Goal: Use online tool/utility: Use online tool/utility

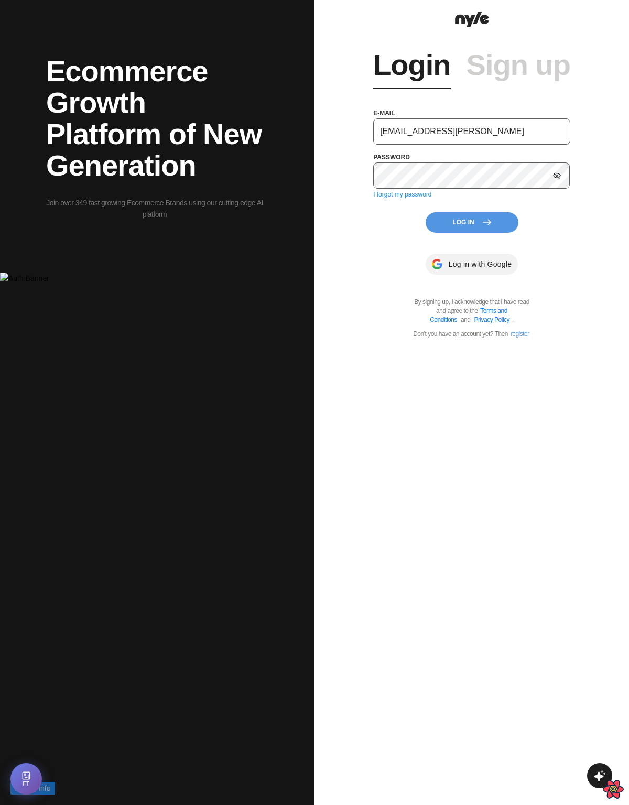
type input "showroom@nyle.ai"
click at [472, 222] on button "Log In" at bounding box center [472, 222] width 93 height 20
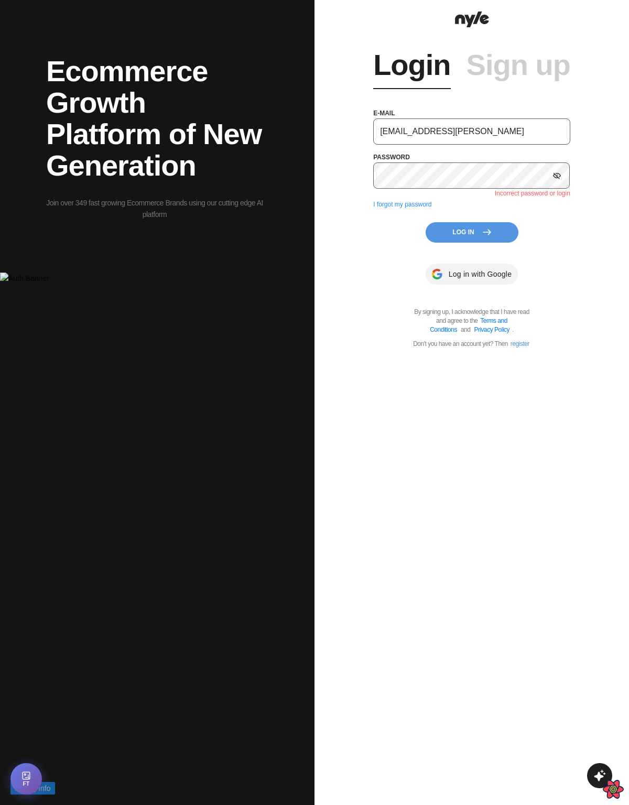
click at [558, 178] on icon at bounding box center [557, 175] width 8 height 7
click at [453, 236] on button "Log In" at bounding box center [472, 232] width 93 height 20
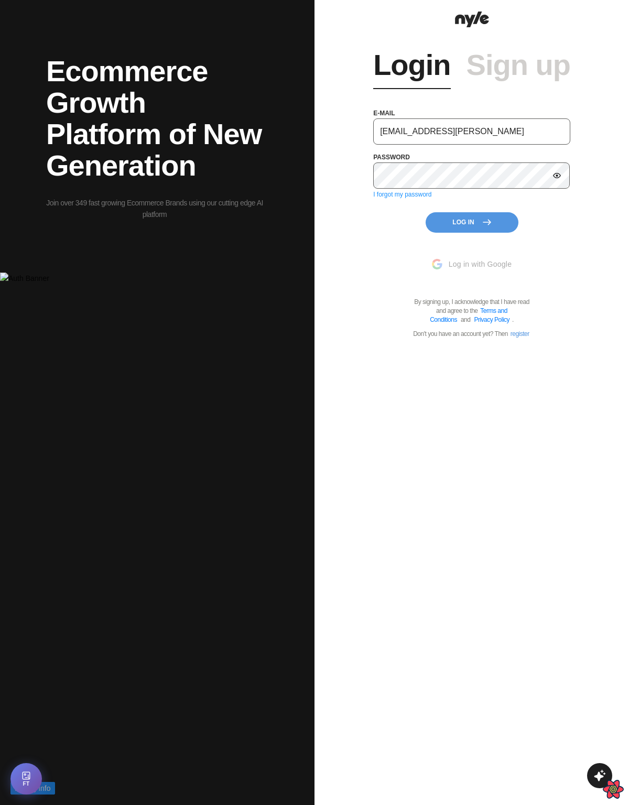
click at [473, 224] on button "Log In" at bounding box center [472, 222] width 93 height 20
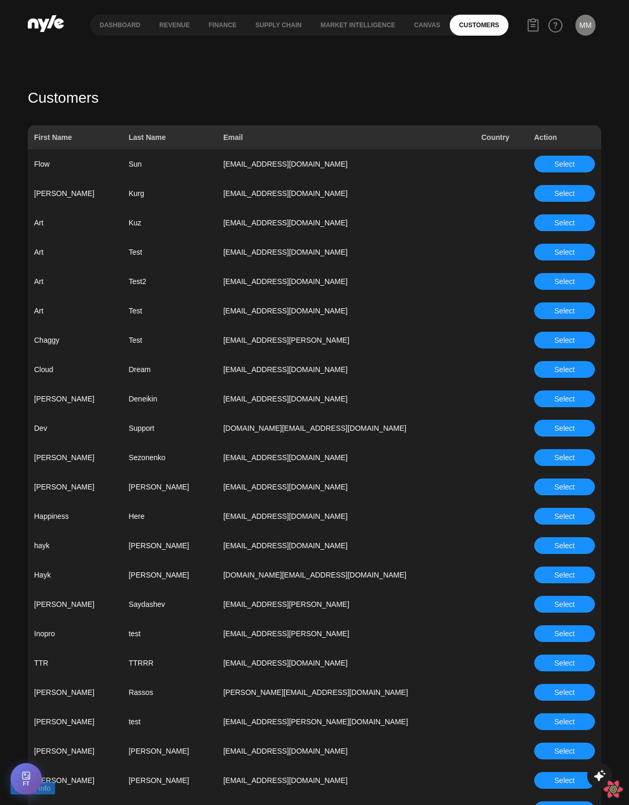
click at [296, 47] on div "Dashboard Revenue finance Supply chain Market Intelligence Canvas Customers MM …" at bounding box center [315, 25] width 574 height 50
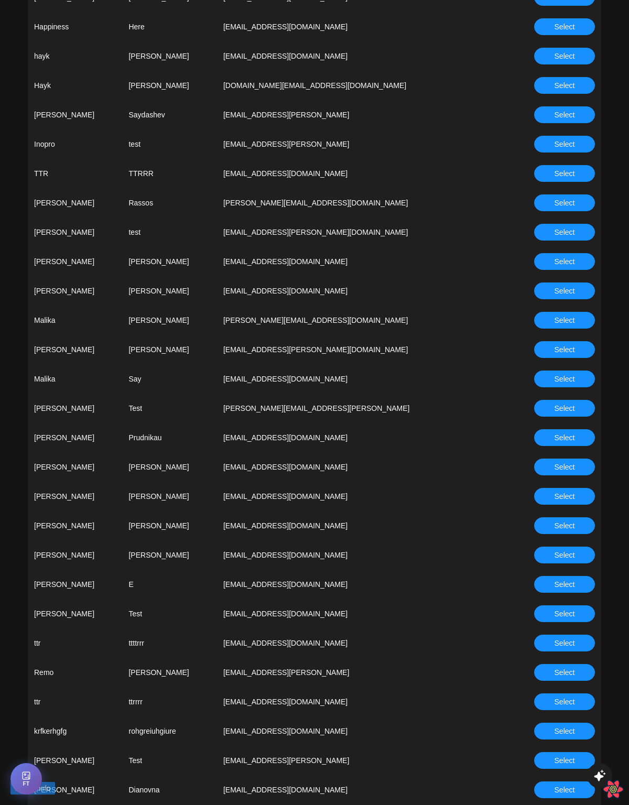
scroll to position [505, 0]
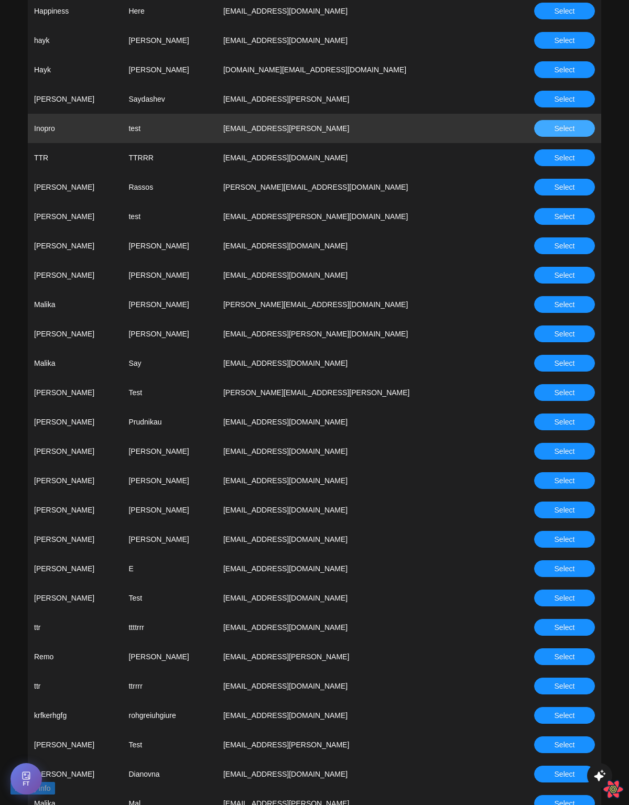
click at [565, 128] on span "Select" at bounding box center [565, 129] width 20 height 12
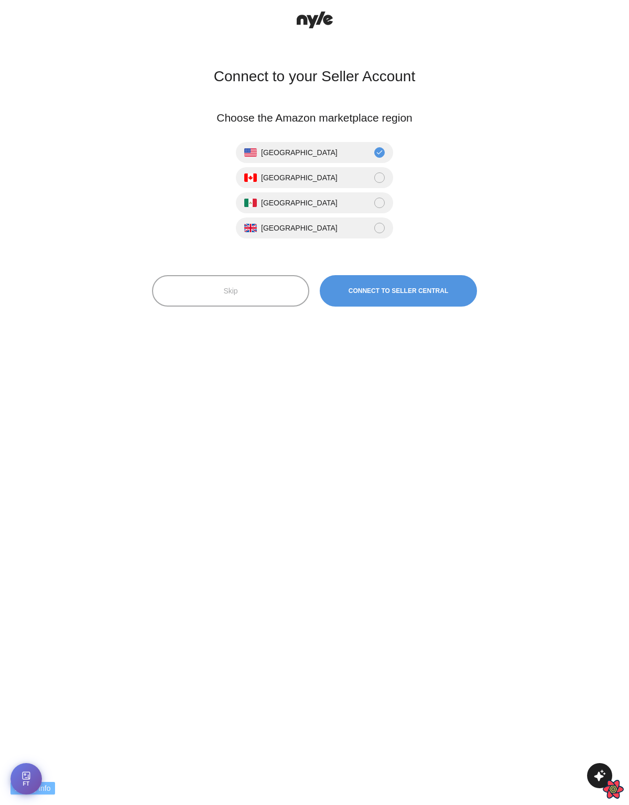
click at [217, 288] on button "Skip" at bounding box center [230, 290] width 157 height 31
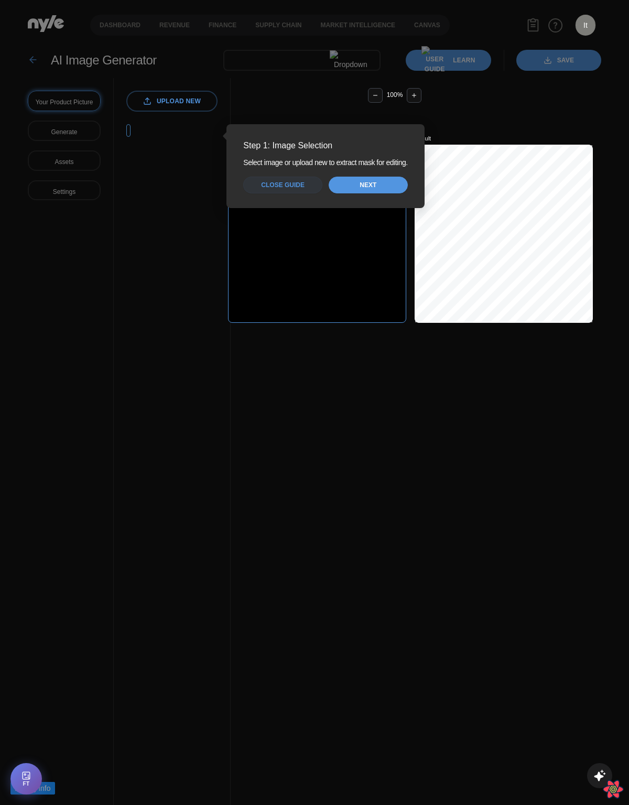
click at [287, 181] on span "Close guide" at bounding box center [283, 185] width 44 height 10
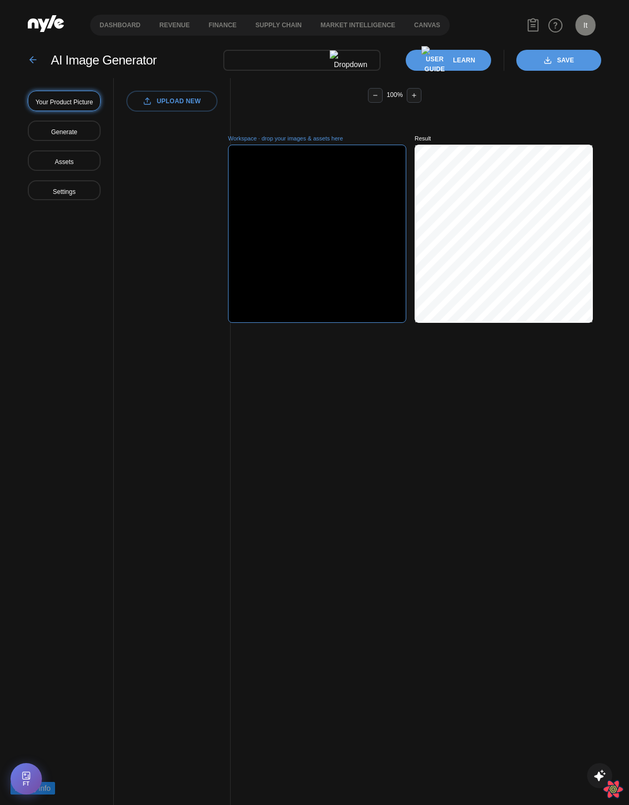
click at [589, 14] on div "It Inopro CEO" at bounding box center [585, 24] width 31 height 31
click at [586, 21] on button "It" at bounding box center [586, 25] width 20 height 21
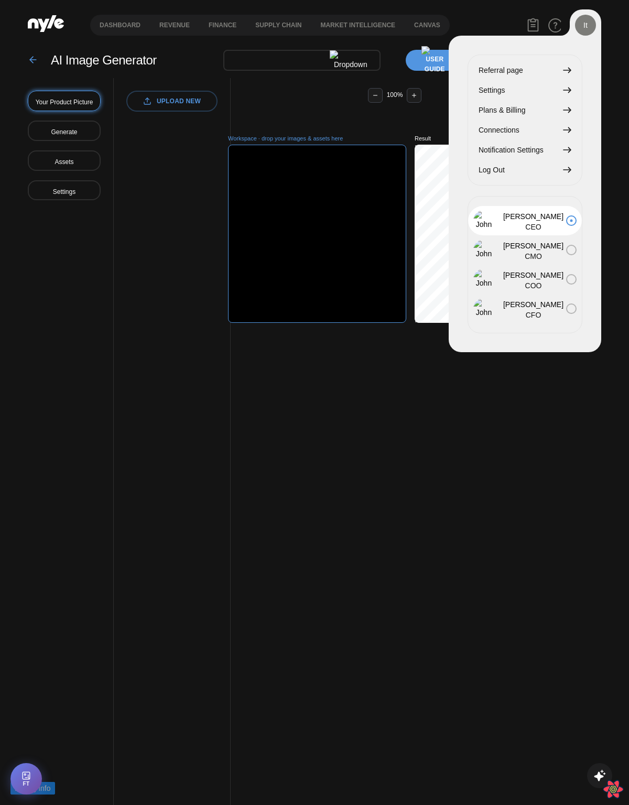
click at [504, 18] on div "Dashboard Revenue finance Supply chain Market Intelligence Canvas It Inopro CEO…" at bounding box center [315, 25] width 574 height 50
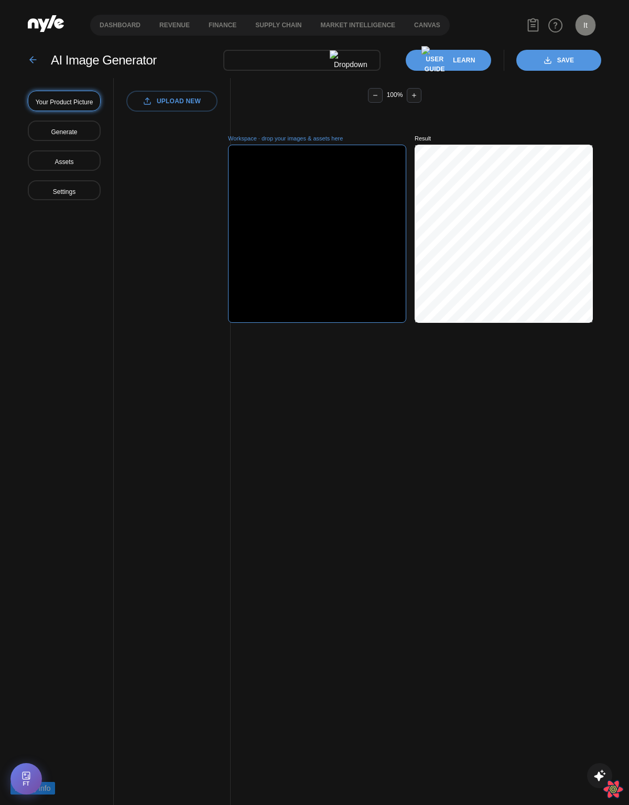
click at [460, 27] on div "Dashboard Revenue finance Supply chain Market Intelligence Canvas It Inopro CEO" at bounding box center [315, 25] width 574 height 50
click at [420, 30] on link "Canvas" at bounding box center [427, 25] width 45 height 21
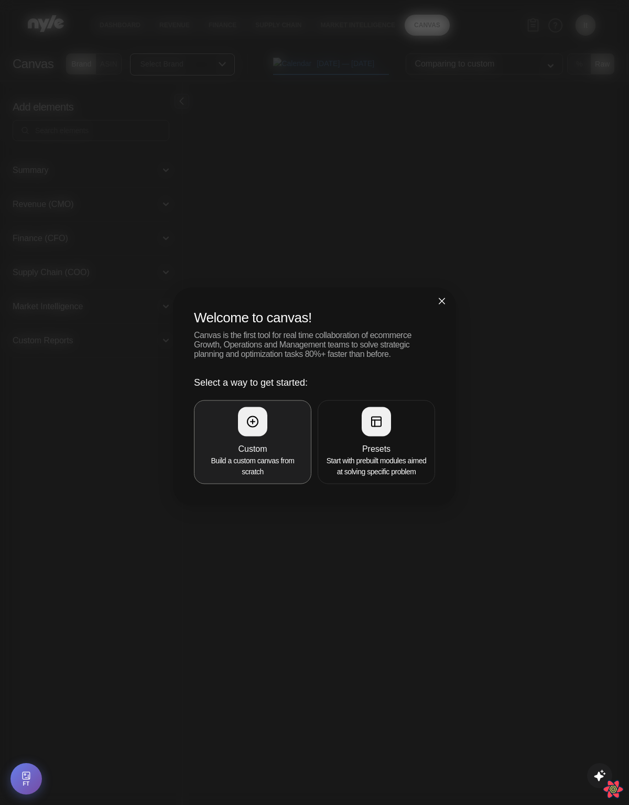
click at [263, 447] on h4 "Custom" at bounding box center [253, 449] width 104 height 13
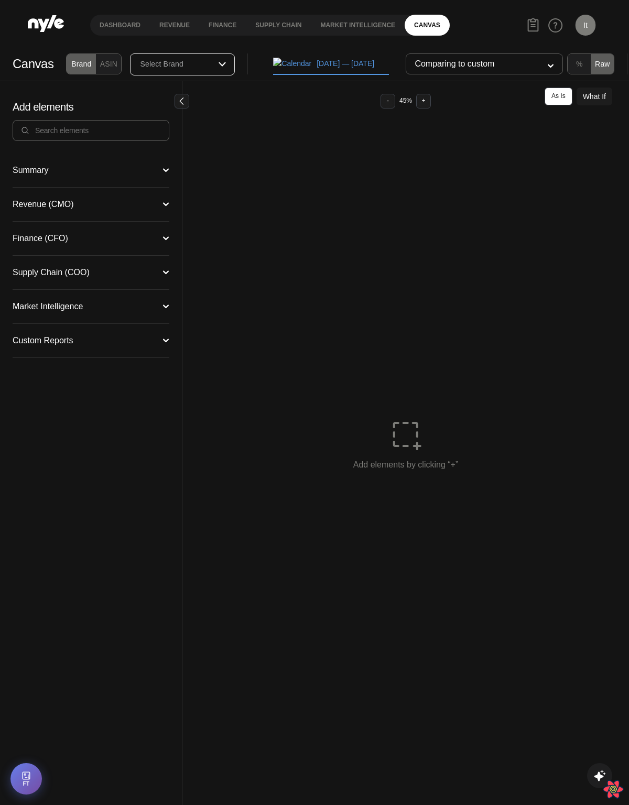
click at [93, 171] on button "Summary" at bounding box center [91, 170] width 157 height 8
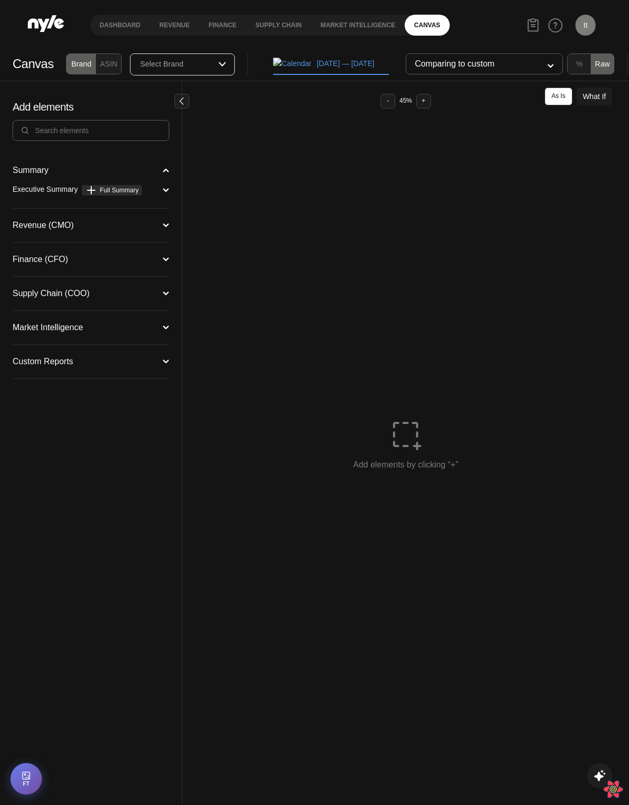
click at [114, 187] on span "Full Summary" at bounding box center [119, 190] width 39 height 7
click at [360, 224] on icon "button" at bounding box center [363, 226] width 7 height 7
click at [41, 122] on div at bounding box center [91, 130] width 157 height 21
click at [55, 129] on input "text" at bounding box center [97, 131] width 126 height 12
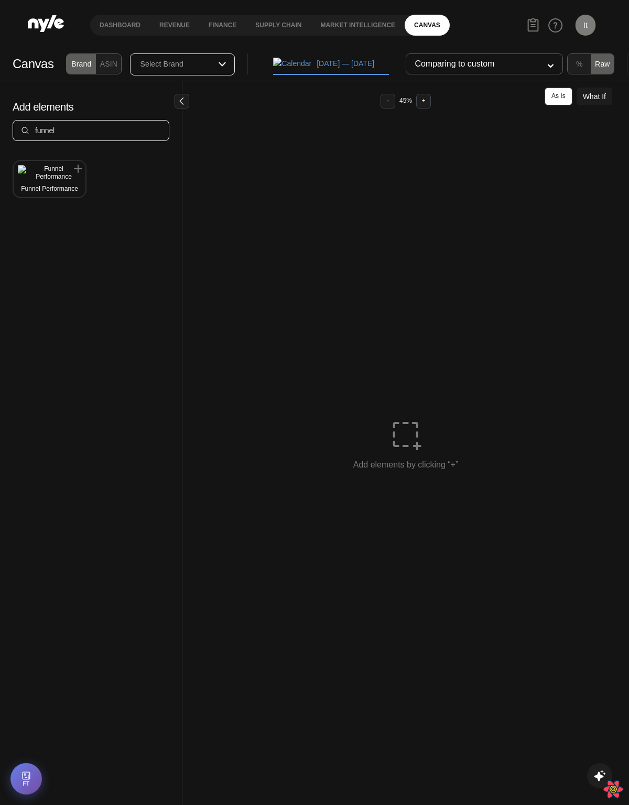
type input "funnel"
click at [67, 178] on button "Funnel Performance" at bounding box center [49, 179] width 63 height 28
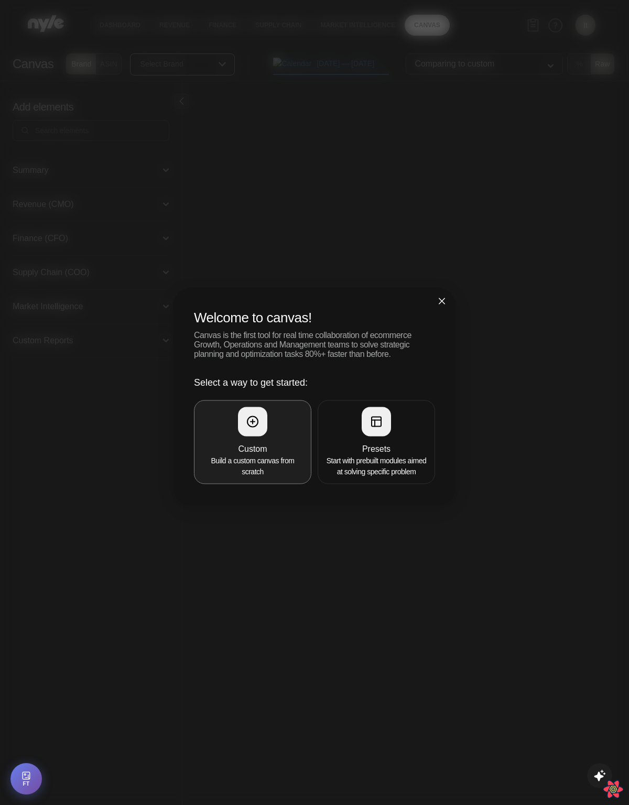
click at [249, 433] on div at bounding box center [252, 421] width 29 height 29
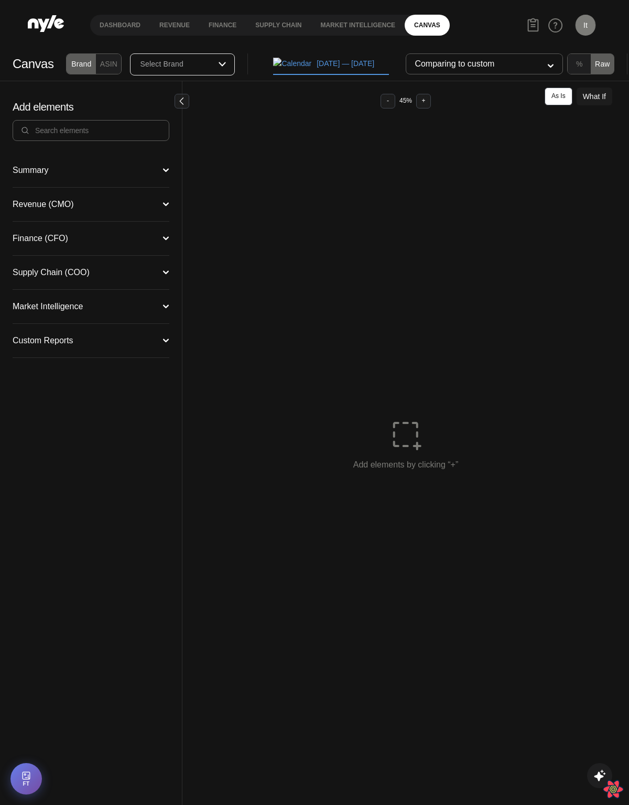
click at [152, 214] on div "Revenue (CMO) Campaign Manager Funnel Performance Ad Sales Organic Keyword Perf…" at bounding box center [91, 205] width 157 height 34
click at [156, 208] on button "Revenue (CMO)" at bounding box center [91, 204] width 157 height 8
click at [143, 231] on ul "Campaign Manager Funnel Performance Ad Sales Organic Keyword Performance" at bounding box center [91, 232] width 157 height 46
click at [129, 225] on button "Campaign Manager" at bounding box center [91, 223] width 157 height 8
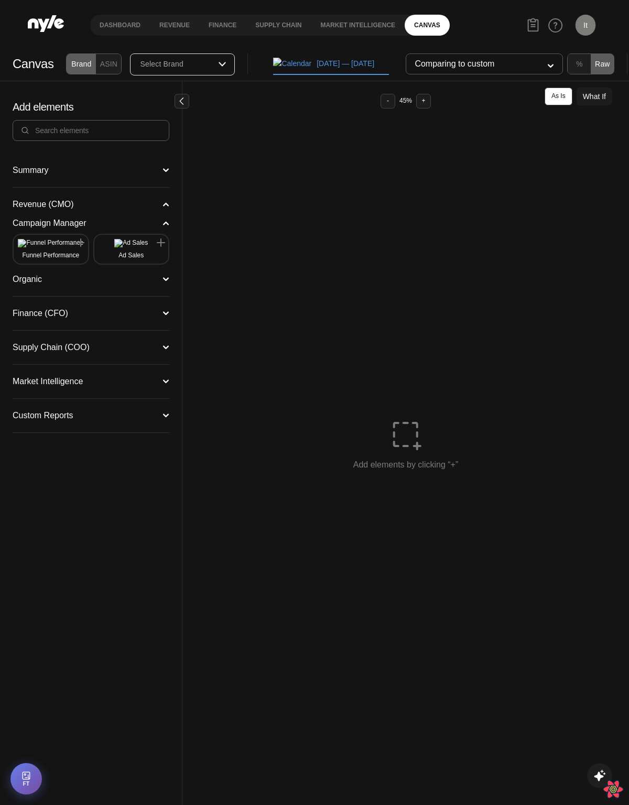
click at [50, 254] on button "Funnel Performance" at bounding box center [51, 249] width 66 height 20
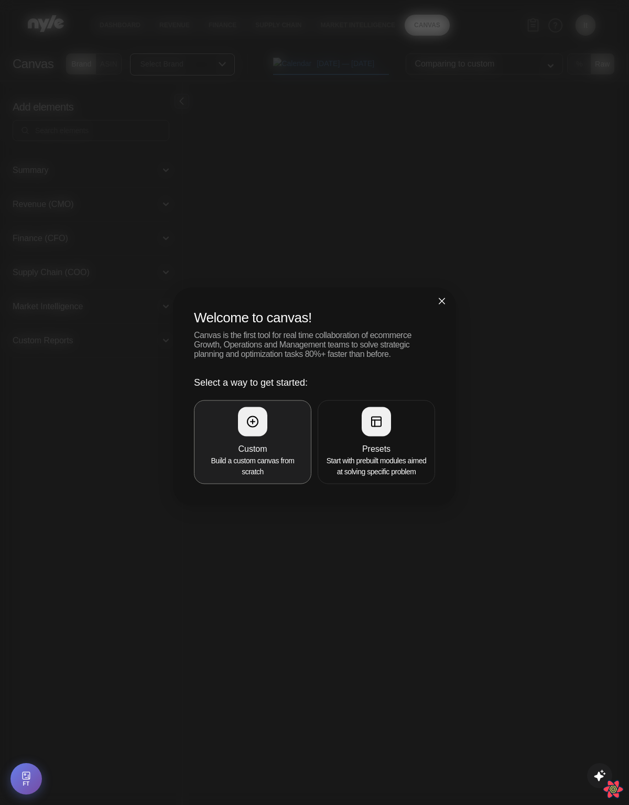
click at [247, 435] on button "Custom Build a custom canvas from scratch" at bounding box center [252, 443] width 117 height 84
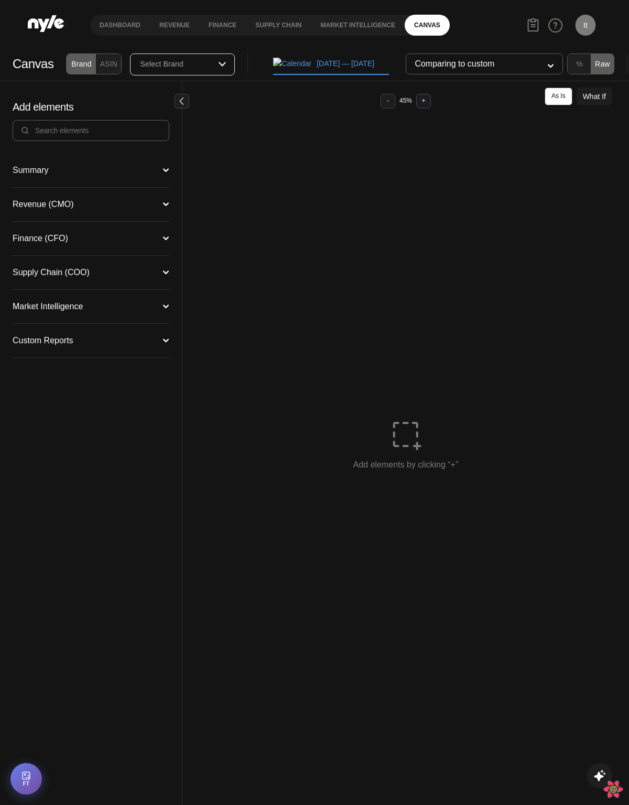
click at [66, 207] on button "Revenue (CMO)" at bounding box center [91, 204] width 157 height 8
click at [62, 220] on div "Campaign Manager" at bounding box center [50, 223] width 74 height 8
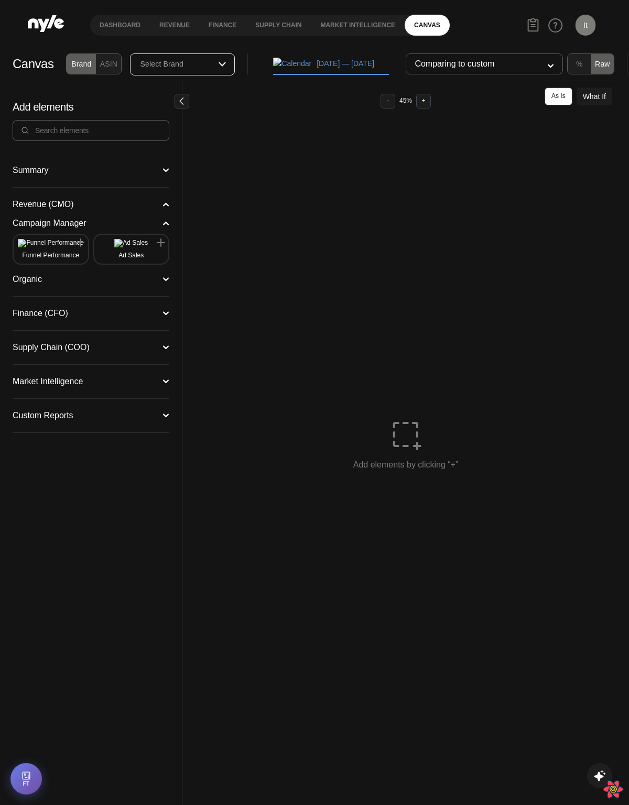
click at [46, 251] on button "Funnel Performance" at bounding box center [51, 249] width 66 height 20
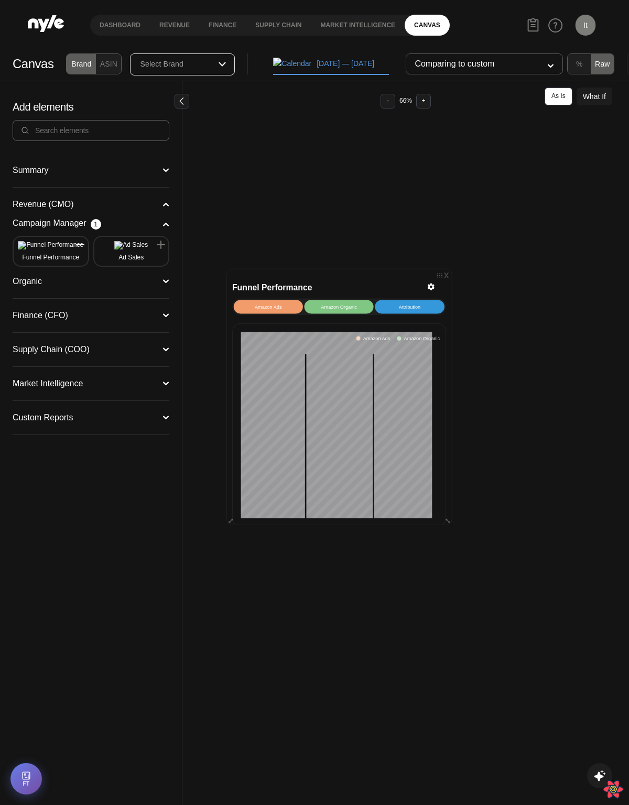
click at [332, 304] on button "Amazon Organic" at bounding box center [339, 307] width 69 height 14
click at [410, 301] on button "Attribution" at bounding box center [409, 307] width 69 height 14
click at [261, 312] on button "Amazon Ads" at bounding box center [268, 307] width 69 height 14
click at [331, 308] on button "Amazon Organic" at bounding box center [339, 307] width 69 height 14
click at [267, 305] on button "Amazon Ads" at bounding box center [268, 307] width 69 height 14
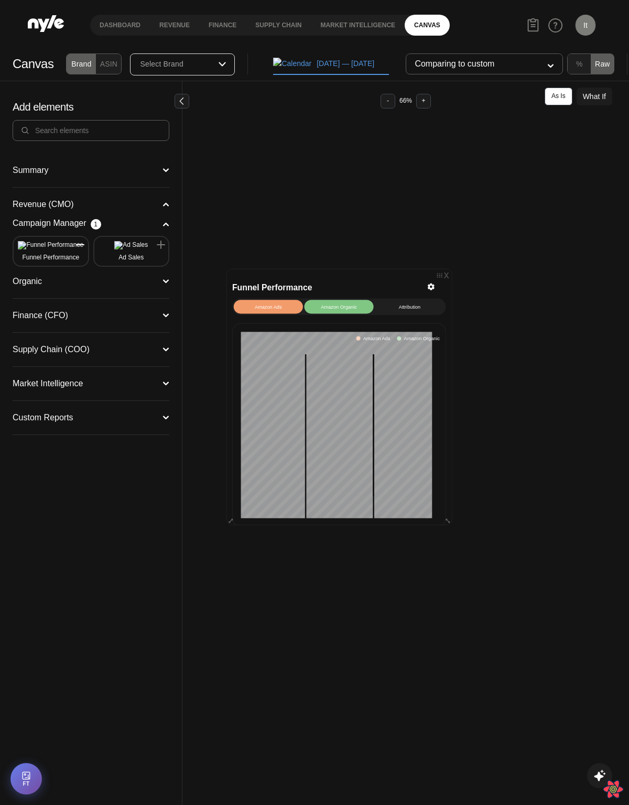
click at [327, 303] on button "Amazon Organic" at bounding box center [339, 307] width 69 height 14
click at [264, 308] on button "Amazon Ads" at bounding box center [268, 307] width 69 height 14
click at [279, 308] on button "Amazon Ads" at bounding box center [268, 307] width 69 height 14
click at [282, 308] on button "Amazon Ads" at bounding box center [268, 307] width 69 height 14
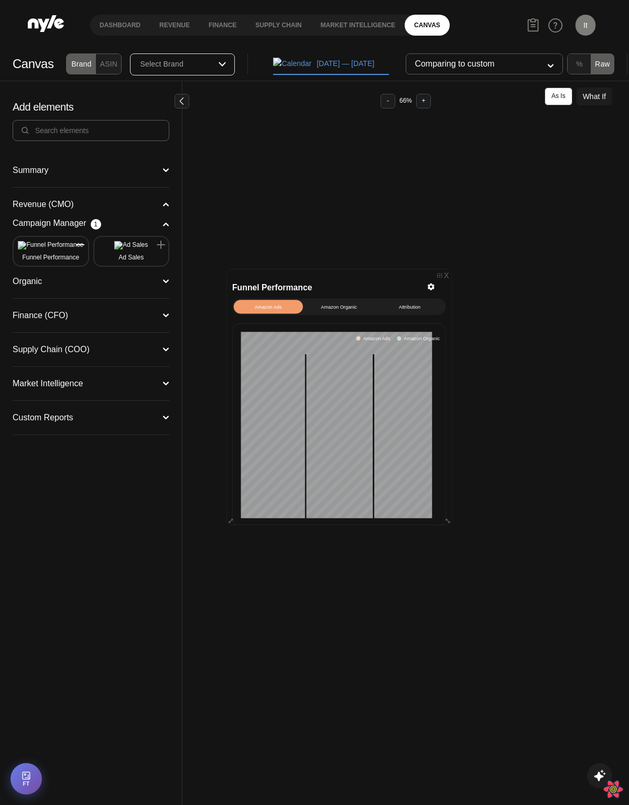
click at [333, 306] on button "Amazon Organic" at bounding box center [339, 307] width 69 height 14
click at [402, 306] on button "Attribution" at bounding box center [409, 307] width 69 height 14
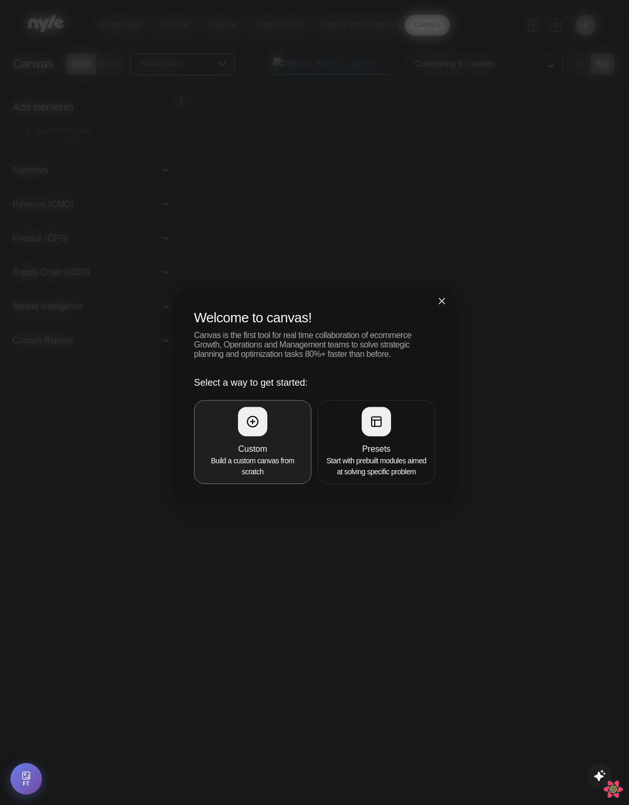
click at [272, 461] on p "Build a custom canvas from scratch" at bounding box center [253, 467] width 104 height 22
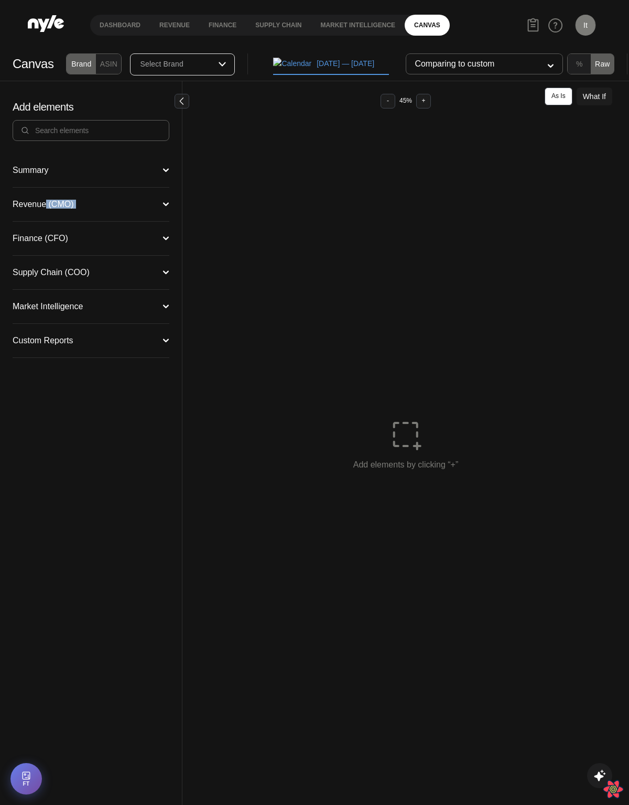
click at [48, 210] on div "Revenue (CMO) Campaign Manager Funnel Performance Ad Sales Organic Keyword Perf…" at bounding box center [91, 205] width 157 height 34
click at [71, 206] on button "Revenue (CMO)" at bounding box center [91, 204] width 157 height 8
click at [57, 227] on div "Campaign Manager" at bounding box center [50, 223] width 74 height 8
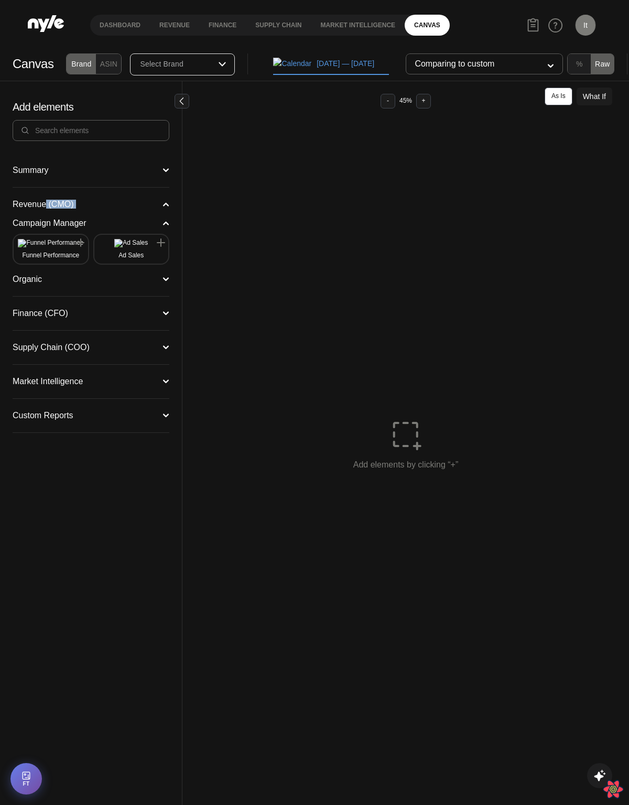
click at [45, 260] on button "Funnel Performance" at bounding box center [51, 249] width 66 height 20
